Goal: Task Accomplishment & Management: Use online tool/utility

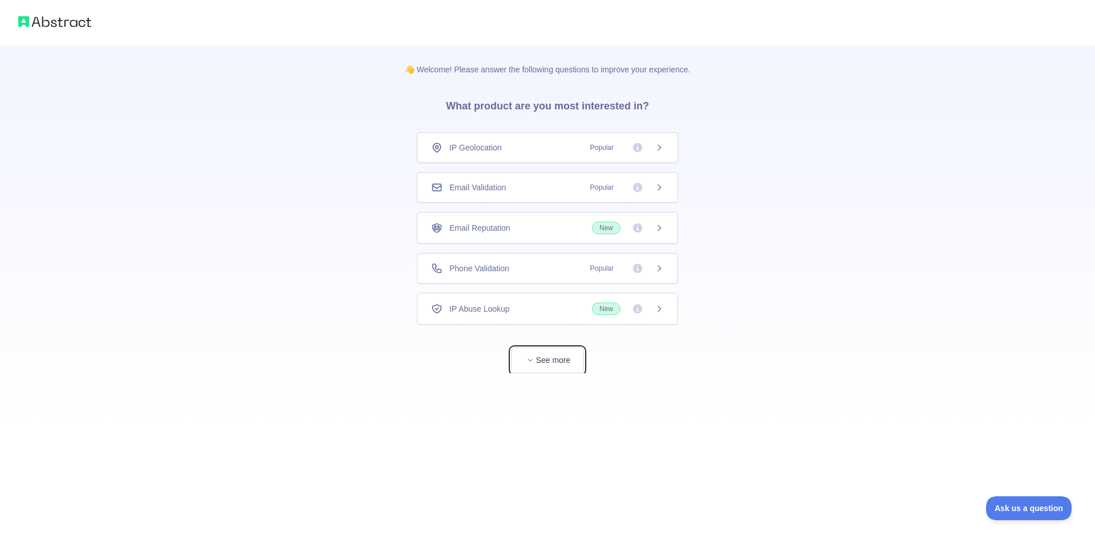
drag, startPoint x: 566, startPoint y: 358, endPoint x: 652, endPoint y: 363, distance: 85.7
click at [655, 370] on span "See more" at bounding box center [547, 349] width 261 height 48
click at [545, 181] on div "Email Validation Popular" at bounding box center [547, 187] width 261 height 31
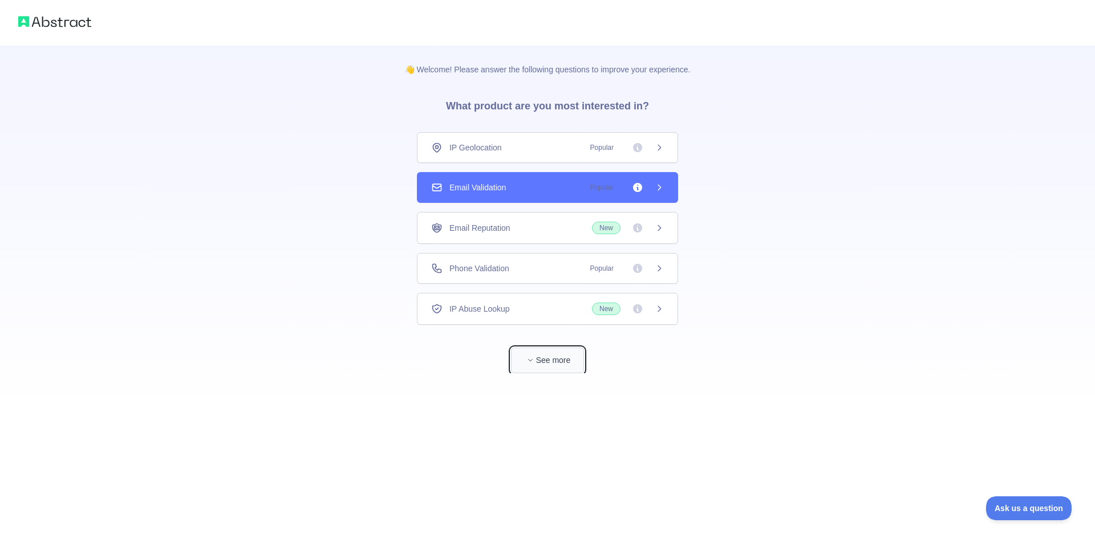
click at [549, 359] on button "See more" at bounding box center [547, 361] width 73 height 26
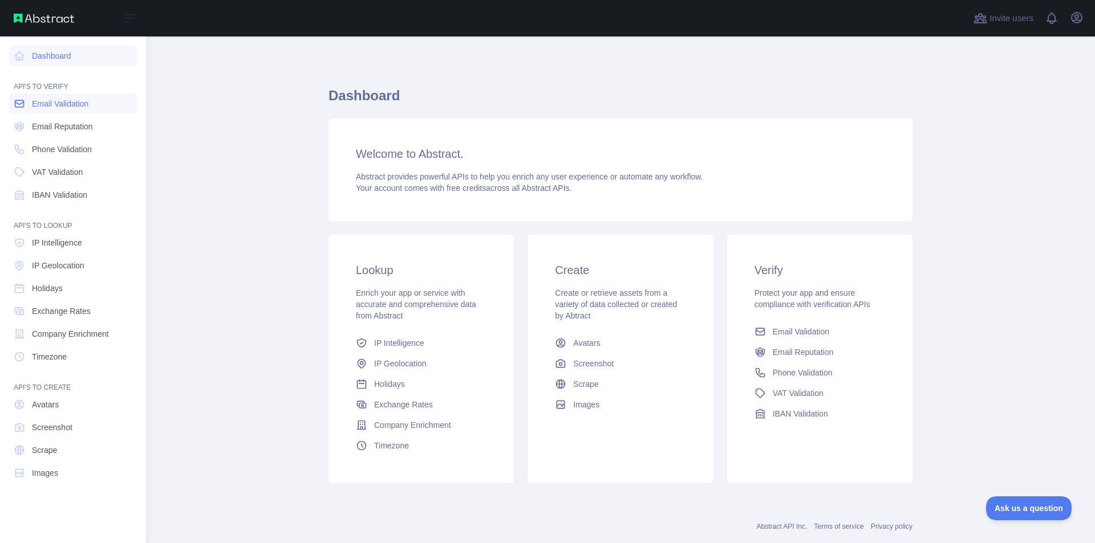
click at [33, 101] on span "Email Validation" at bounding box center [60, 103] width 56 height 11
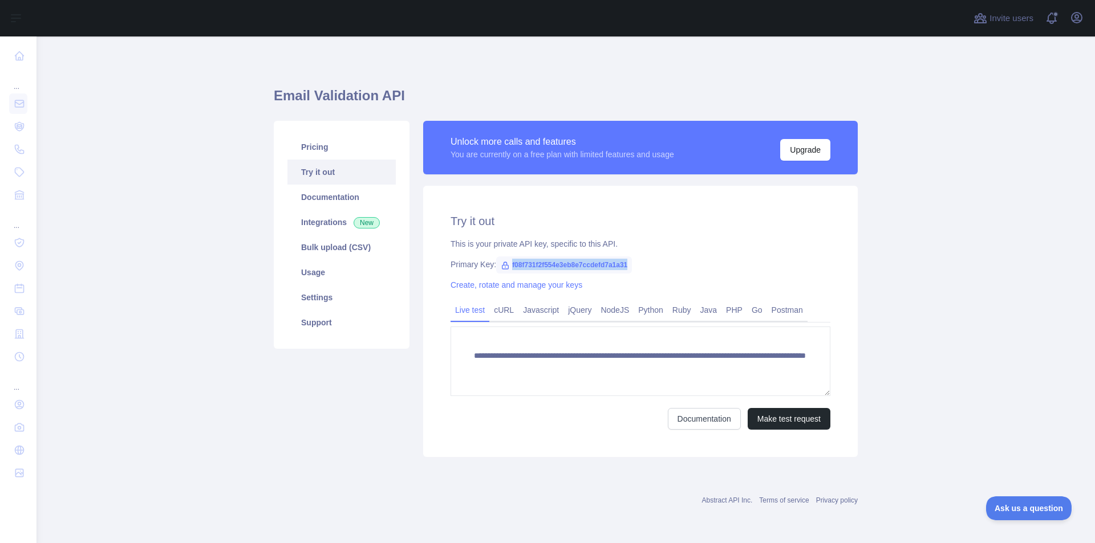
drag, startPoint x: 630, startPoint y: 262, endPoint x: 510, endPoint y: 266, distance: 119.8
click at [510, 266] on div "Primary Key: f08f731f2f554e3eb8e7ccdefd7a1a31" at bounding box center [640, 264] width 380 height 11
copy span "f08f731f2f554e3eb8e7ccdefd7a1a31"
